Goal: Use online tool/utility: Utilize a website feature to perform a specific function

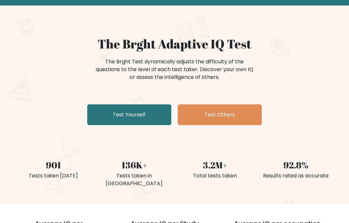
scroll to position [28, 0]
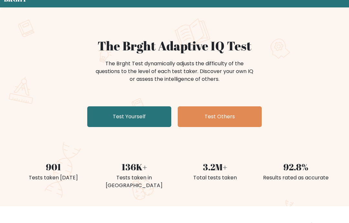
click at [98, 114] on link "Test Yourself" at bounding box center [129, 117] width 84 height 21
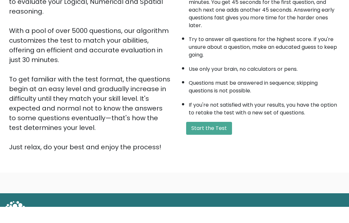
scroll to position [102, 0]
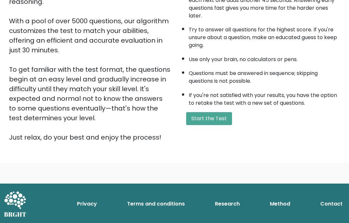
click at [229, 125] on button "Start the Test" at bounding box center [209, 118] width 46 height 13
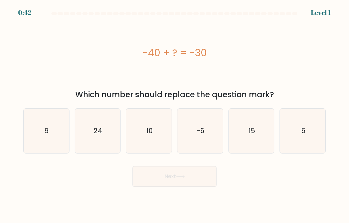
scroll to position [26, 0]
click at [135, 109] on icon "10" at bounding box center [149, 131] width 45 height 45
click at [174, 111] on input "c. 10" at bounding box center [174, 112] width 0 height 3
radio input "true"
click at [145, 166] on button "Next" at bounding box center [174, 176] width 84 height 21
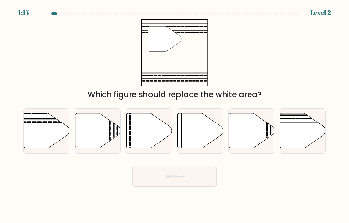
click at [30, 118] on icon at bounding box center [47, 130] width 46 height 35
click at [174, 115] on input "a." at bounding box center [174, 112] width 0 height 3
radio input "true"
click at [201, 166] on button "Next" at bounding box center [174, 176] width 84 height 21
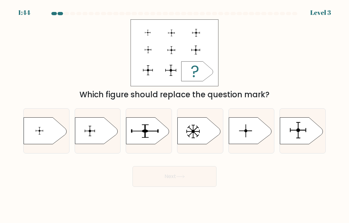
click at [304, 118] on icon at bounding box center [301, 131] width 43 height 26
click at [175, 115] on input "f." at bounding box center [174, 112] width 0 height 3
radio input "true"
click at [209, 166] on button "Next" at bounding box center [174, 176] width 84 height 21
